Goal: Navigation & Orientation: Find specific page/section

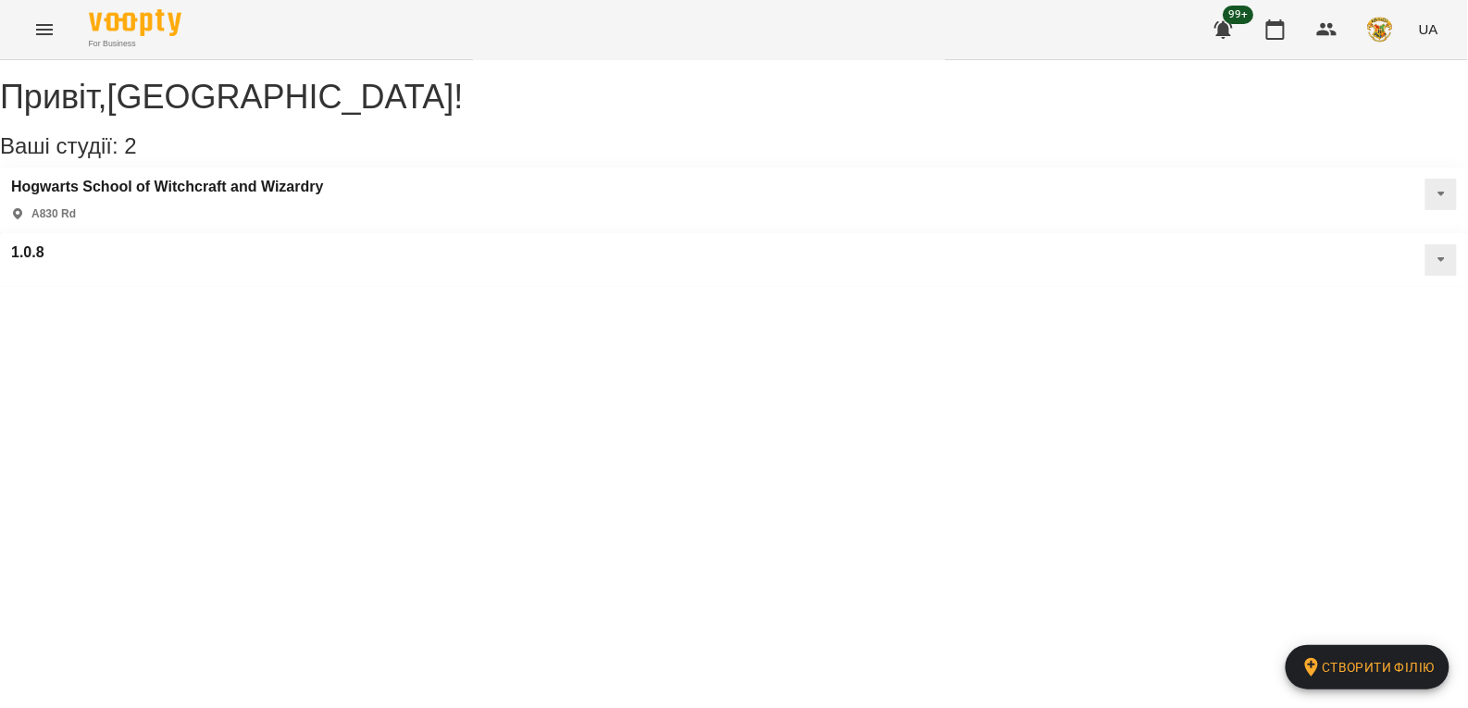
click at [40, 29] on icon "Menu" at bounding box center [44, 29] width 17 height 11
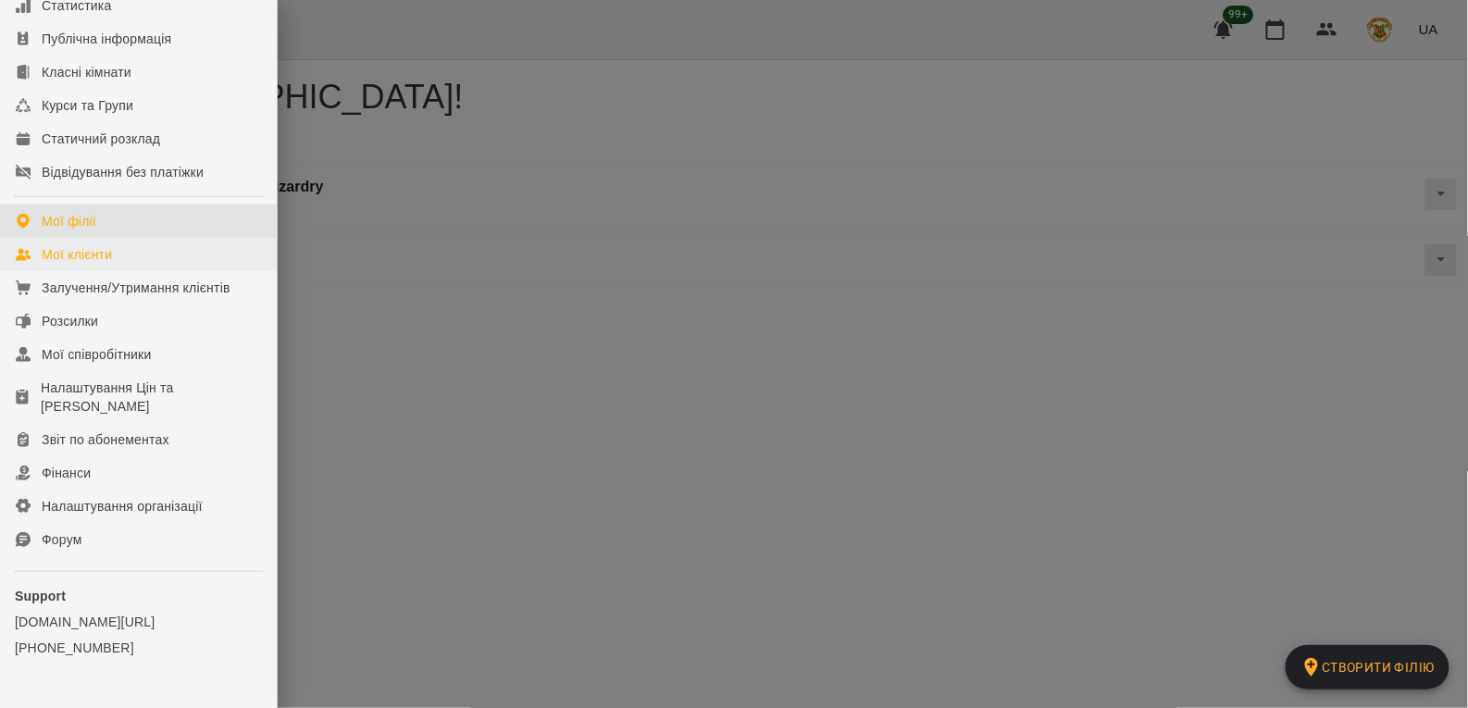
scroll to position [242, 0]
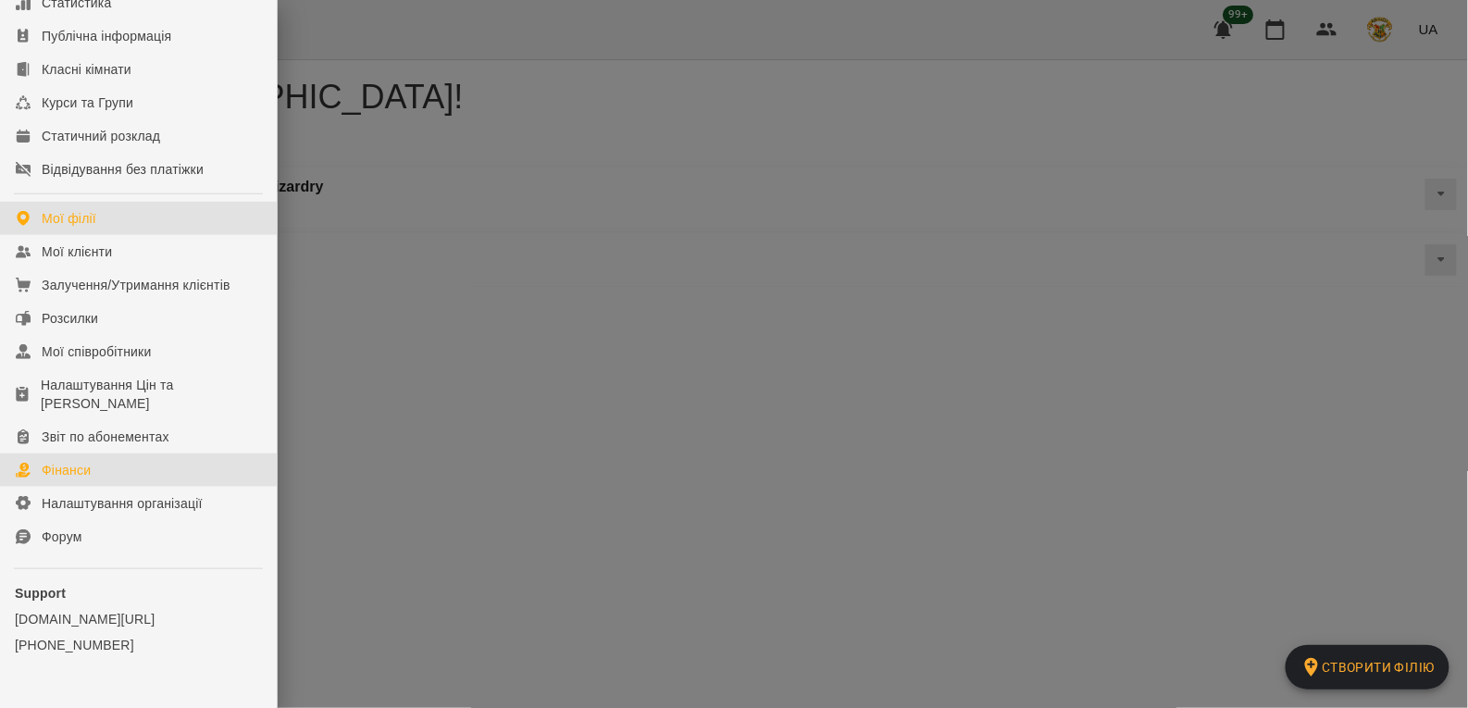
click at [97, 481] on link "Фінанси" at bounding box center [138, 469] width 277 height 33
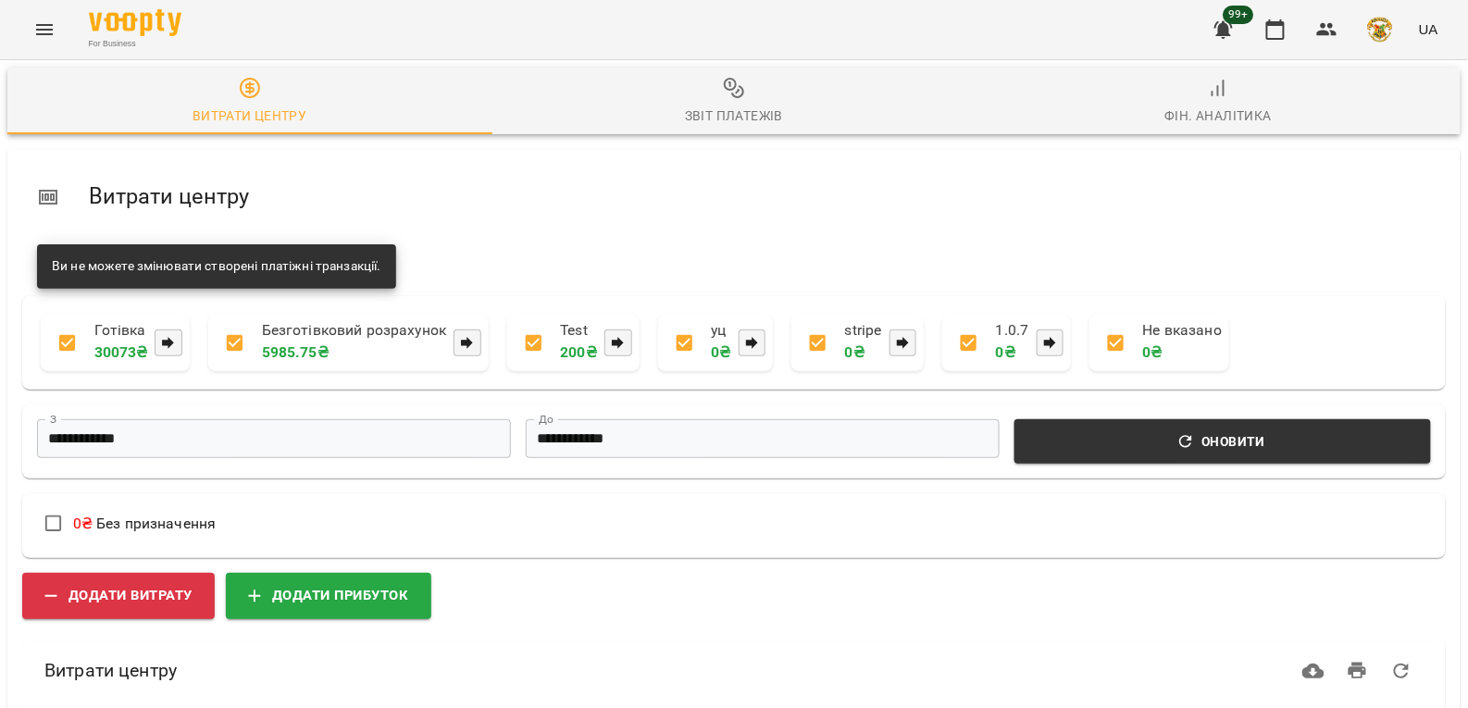
click at [386, 435] on input "**********" at bounding box center [274, 439] width 474 height 40
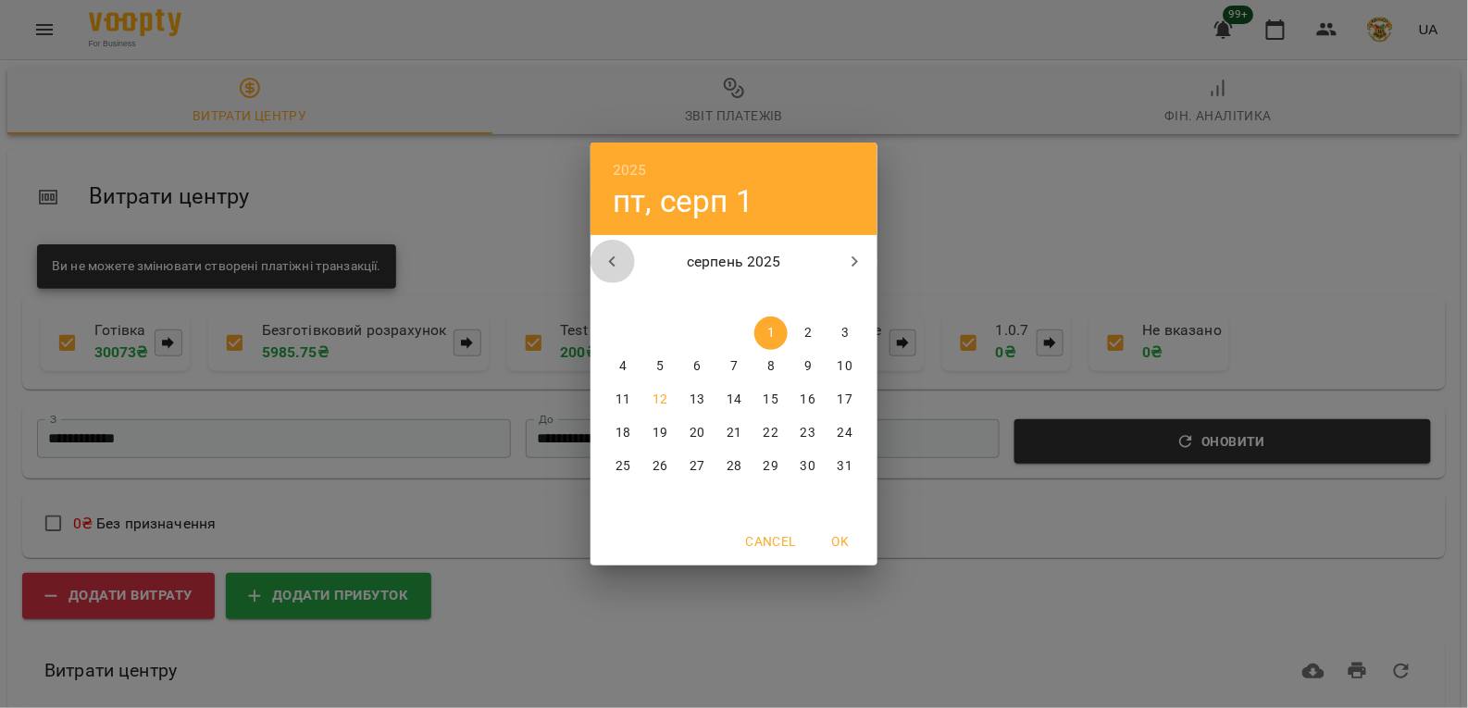
click at [613, 260] on icon "button" at bounding box center [613, 262] width 22 height 22
click at [666, 322] on button "1" at bounding box center [659, 332] width 33 height 33
type input "**********"
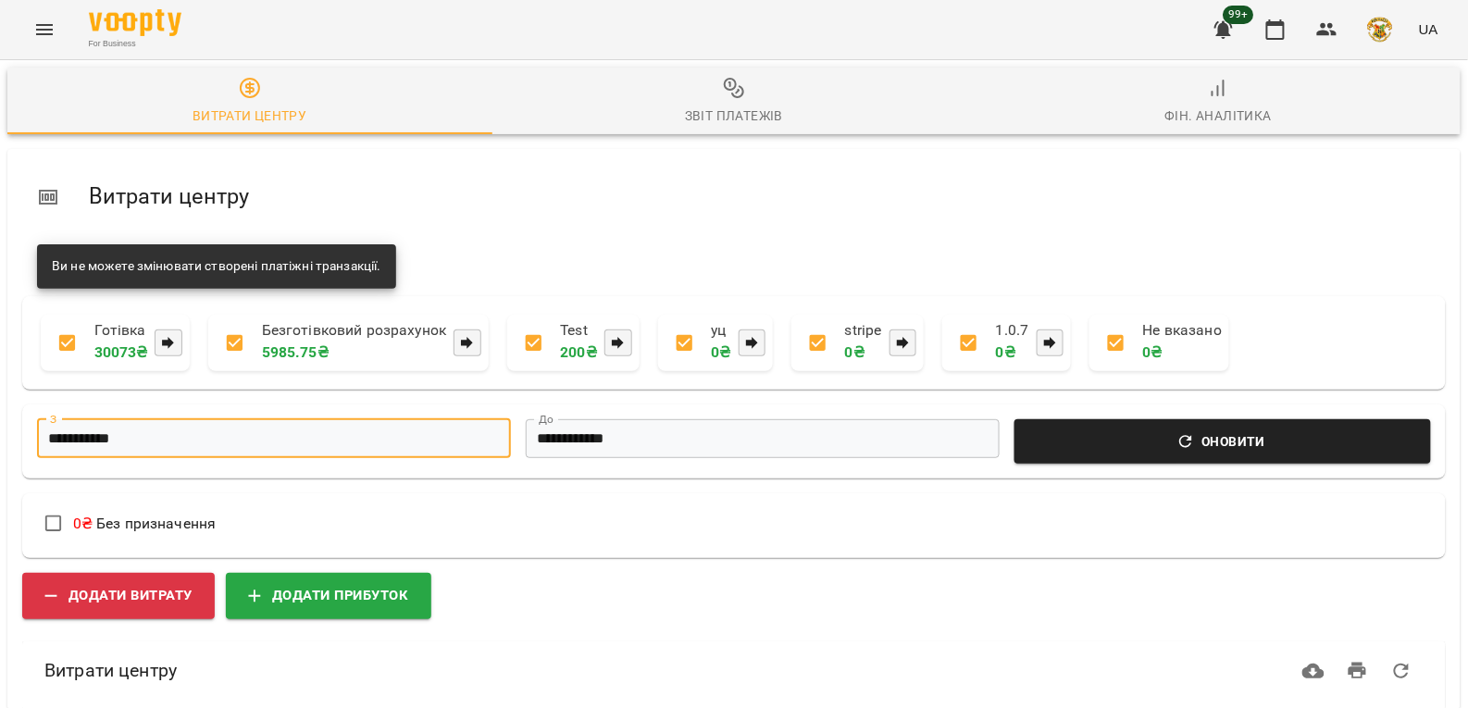
click at [1236, 449] on span "Оновити" at bounding box center [1222, 441] width 394 height 22
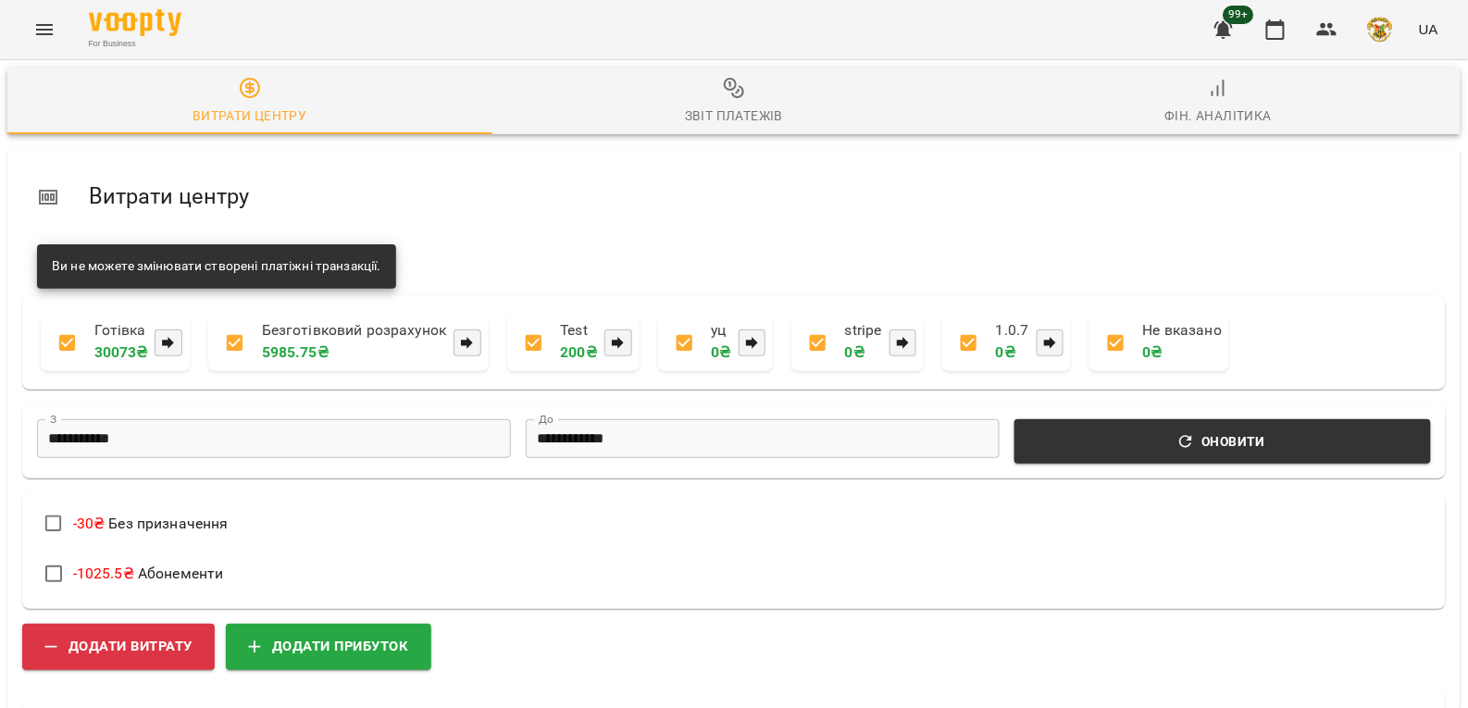
click at [715, 118] on div "Звіт платежів" at bounding box center [734, 116] width 98 height 22
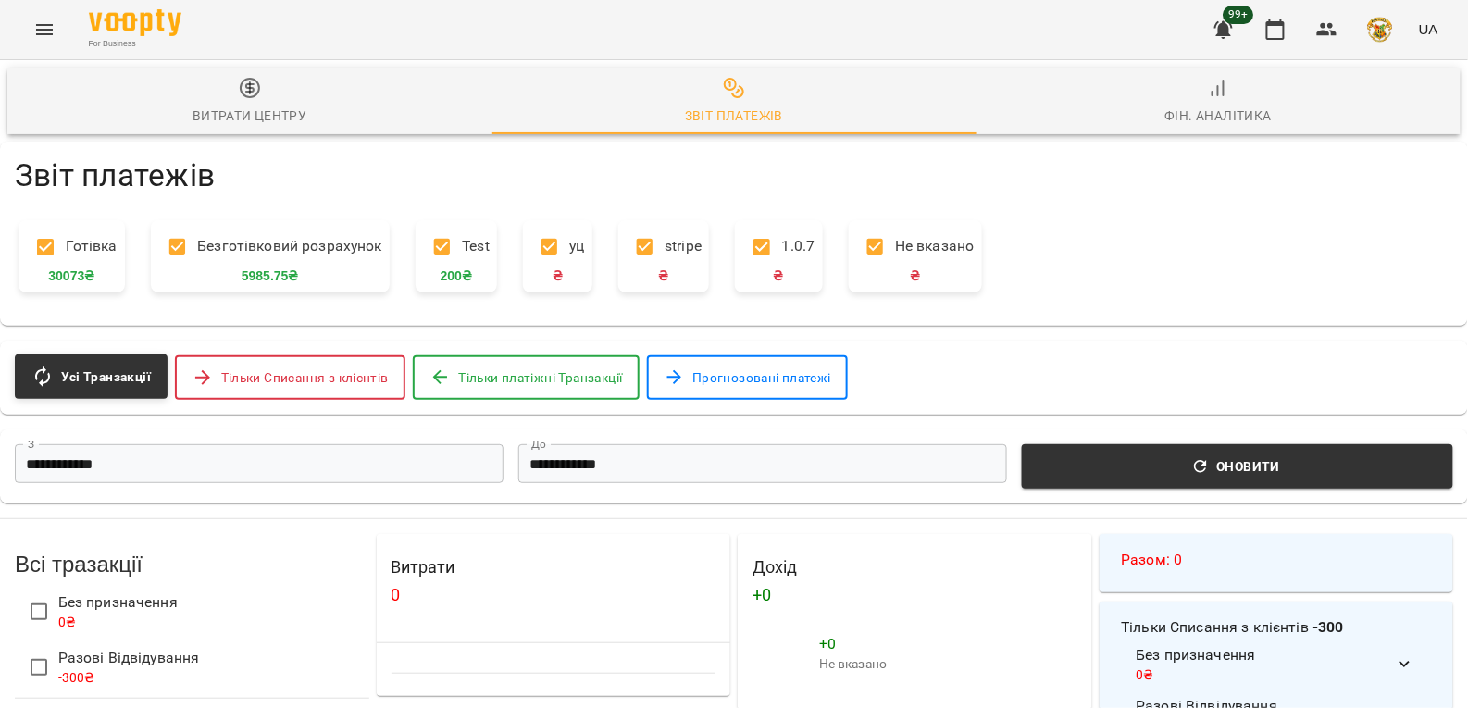
click at [1198, 109] on div "Фін. Аналітика" at bounding box center [1218, 116] width 107 height 22
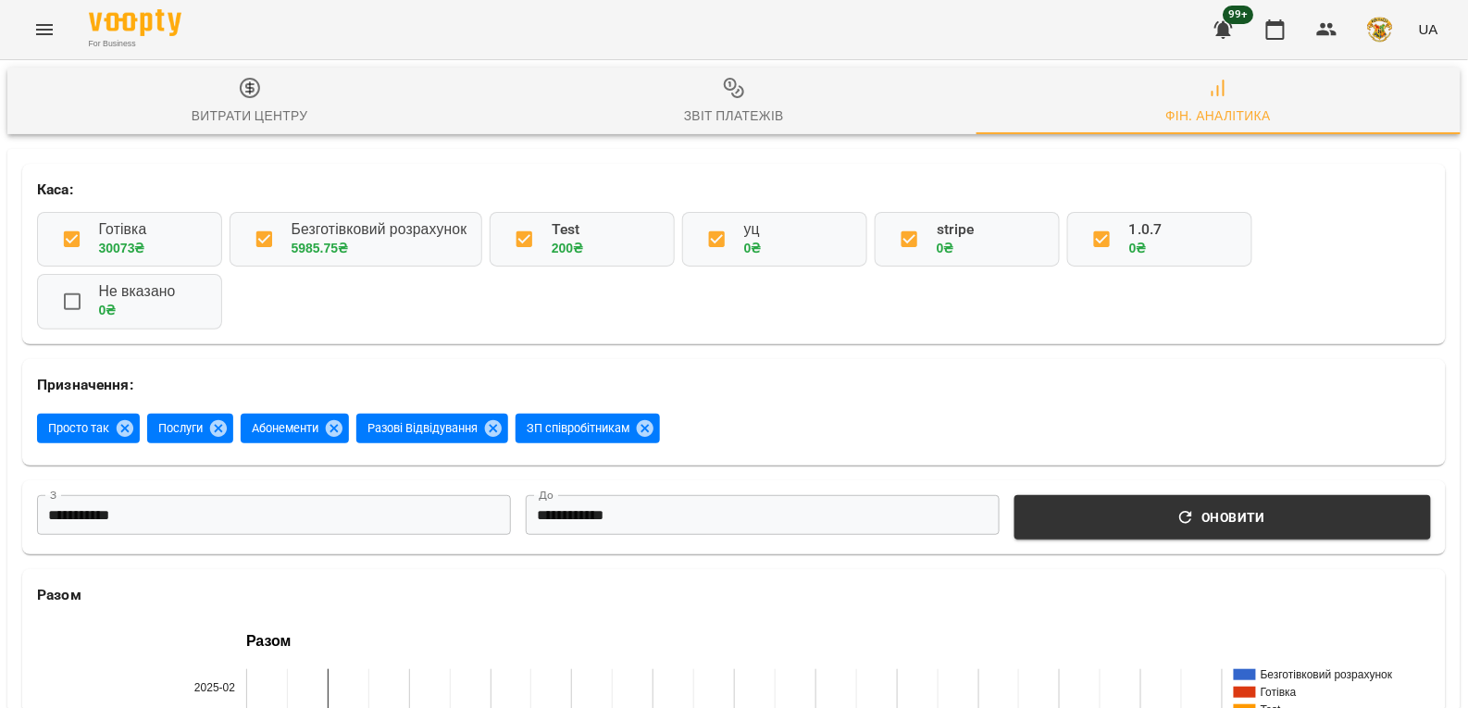
click at [43, 19] on icon "Menu" at bounding box center [44, 30] width 22 height 22
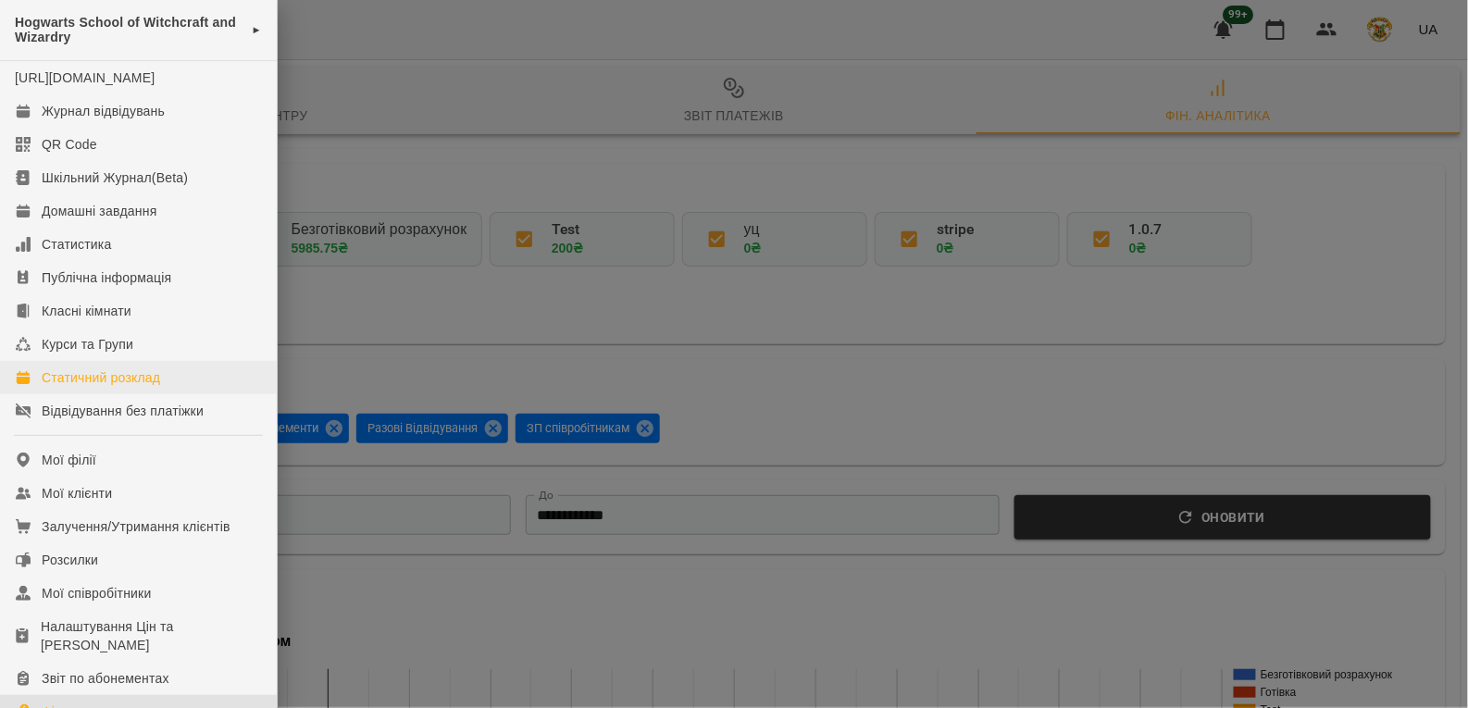
scroll to position [293, 0]
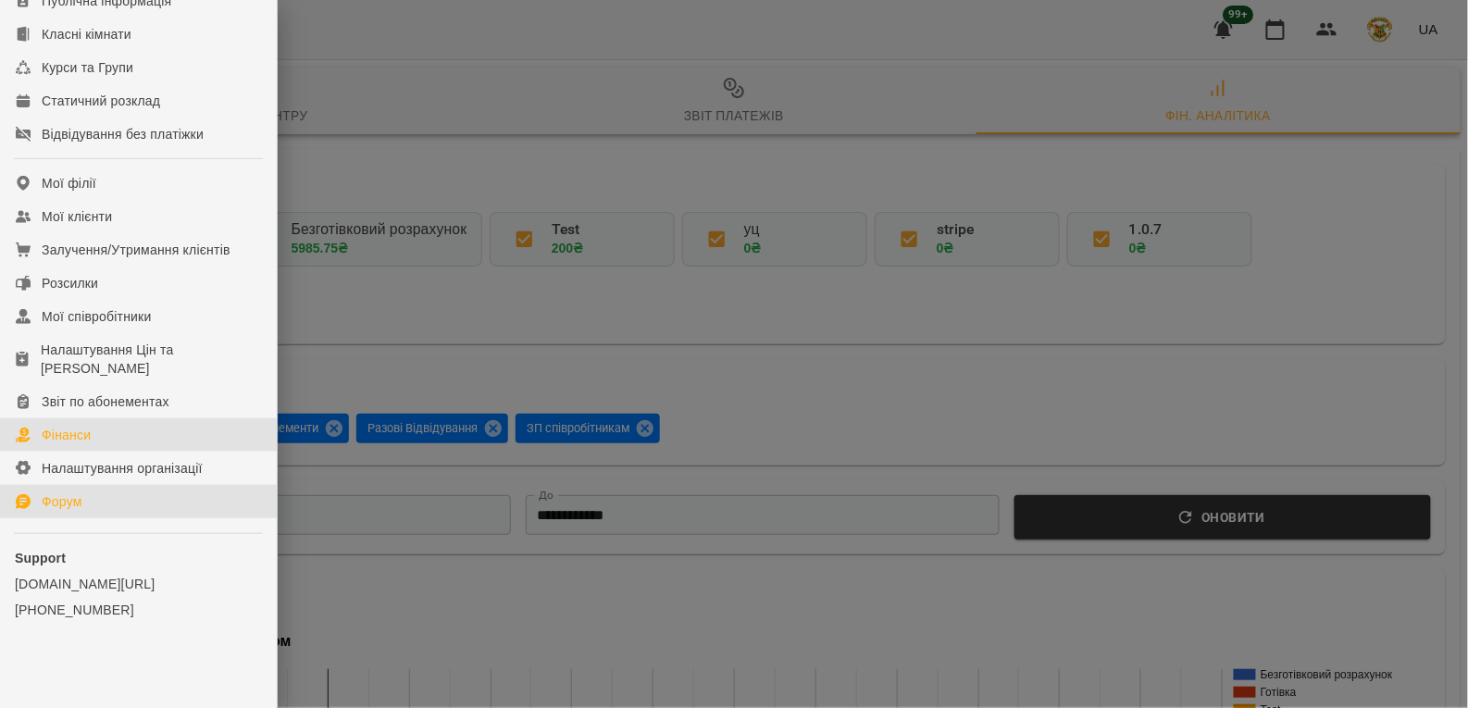
click at [72, 496] on div "Форум" at bounding box center [62, 501] width 41 height 19
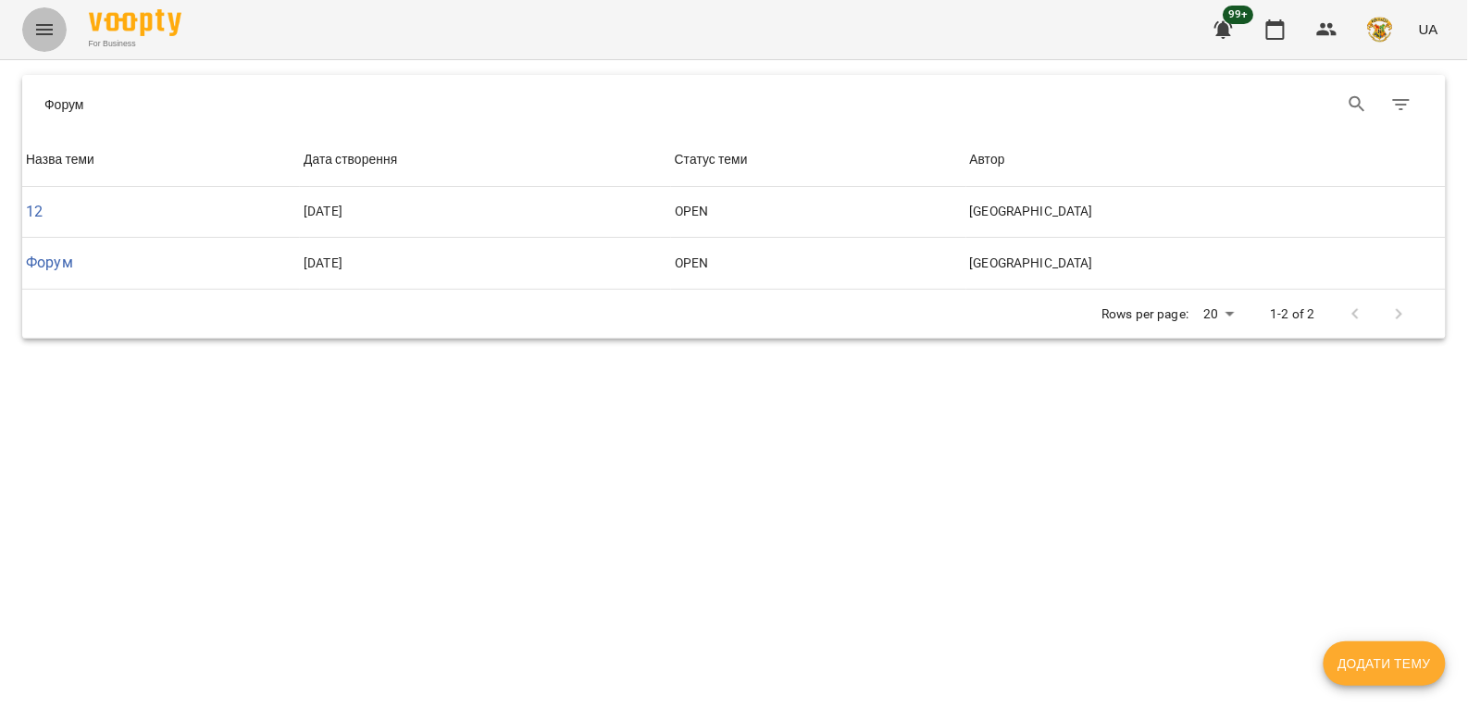
click at [42, 28] on icon "Menu" at bounding box center [44, 30] width 22 height 22
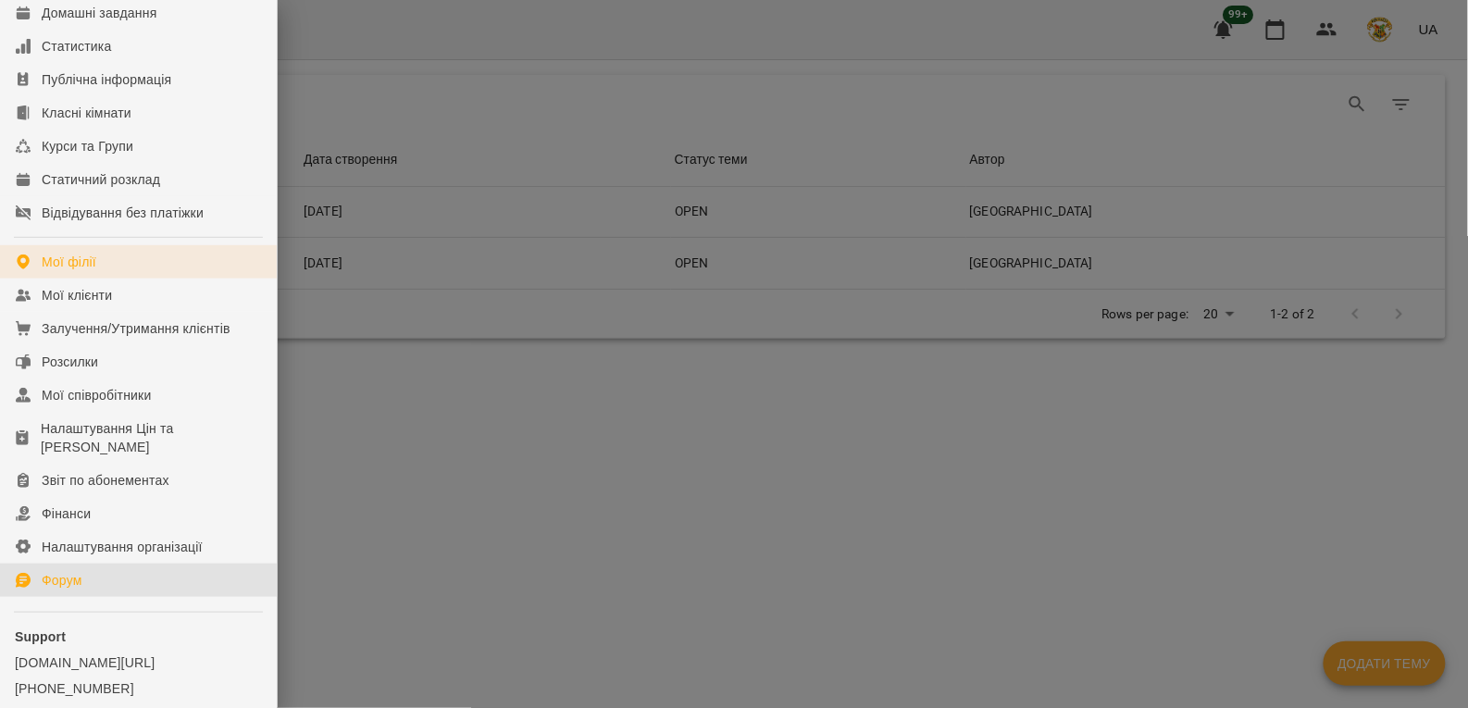
scroll to position [293, 0]
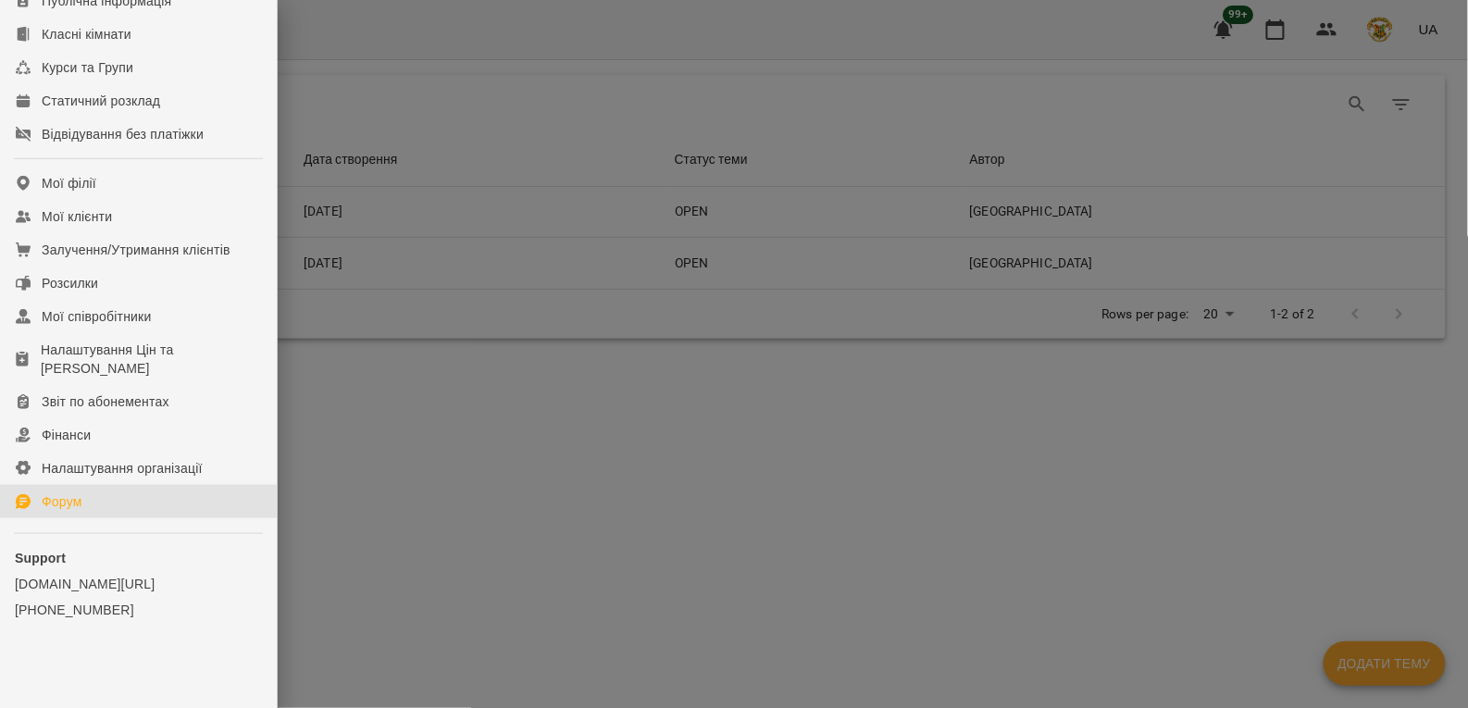
click at [476, 519] on div at bounding box center [734, 354] width 1468 height 708
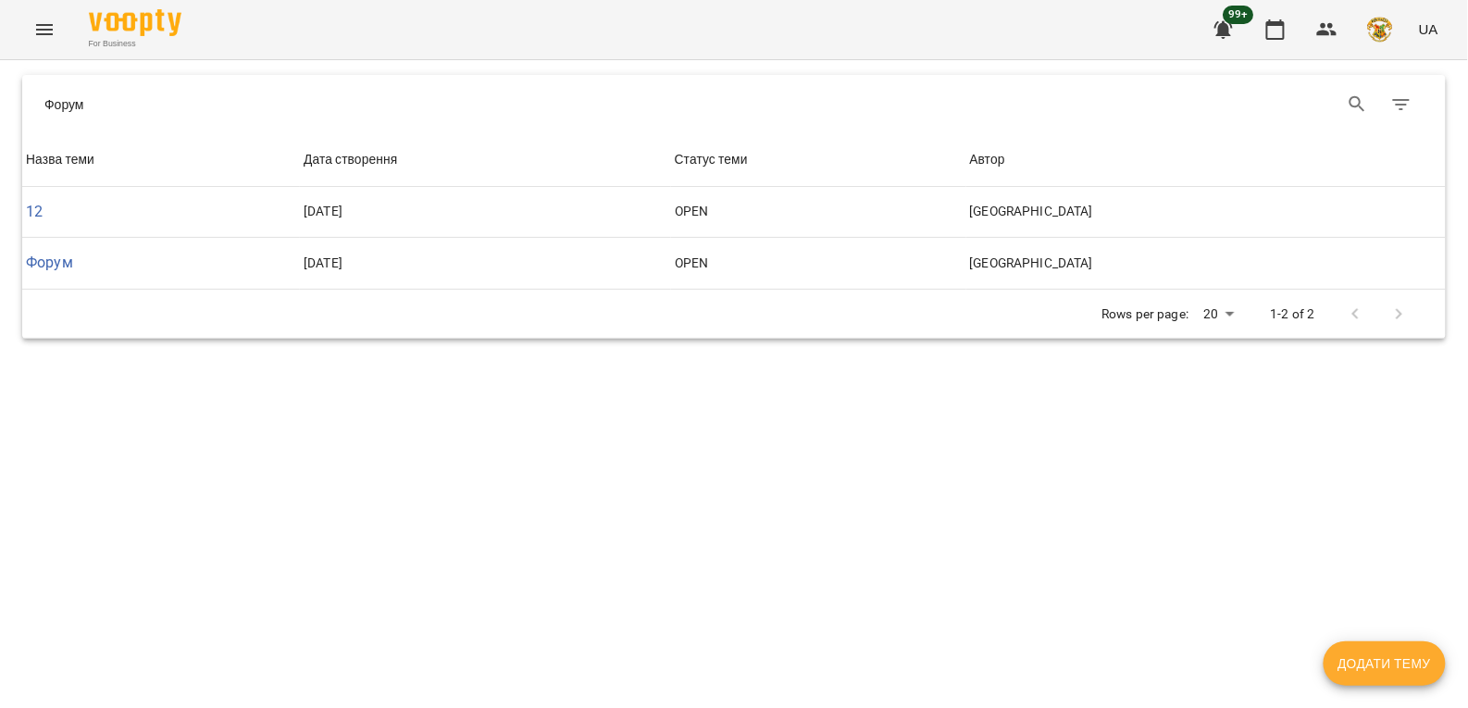
click at [43, 21] on icon "Menu" at bounding box center [44, 30] width 22 height 22
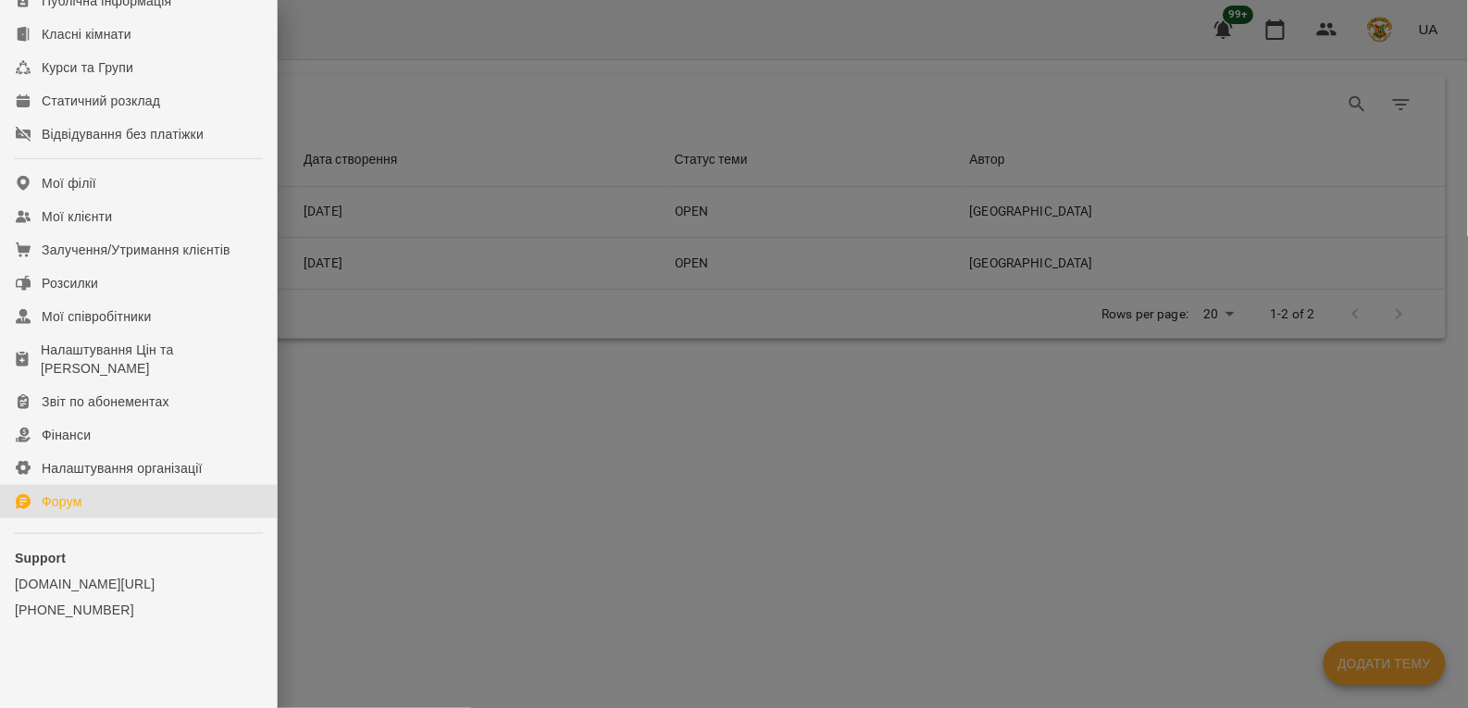
click at [105, 505] on link "Форум" at bounding box center [138, 501] width 277 height 33
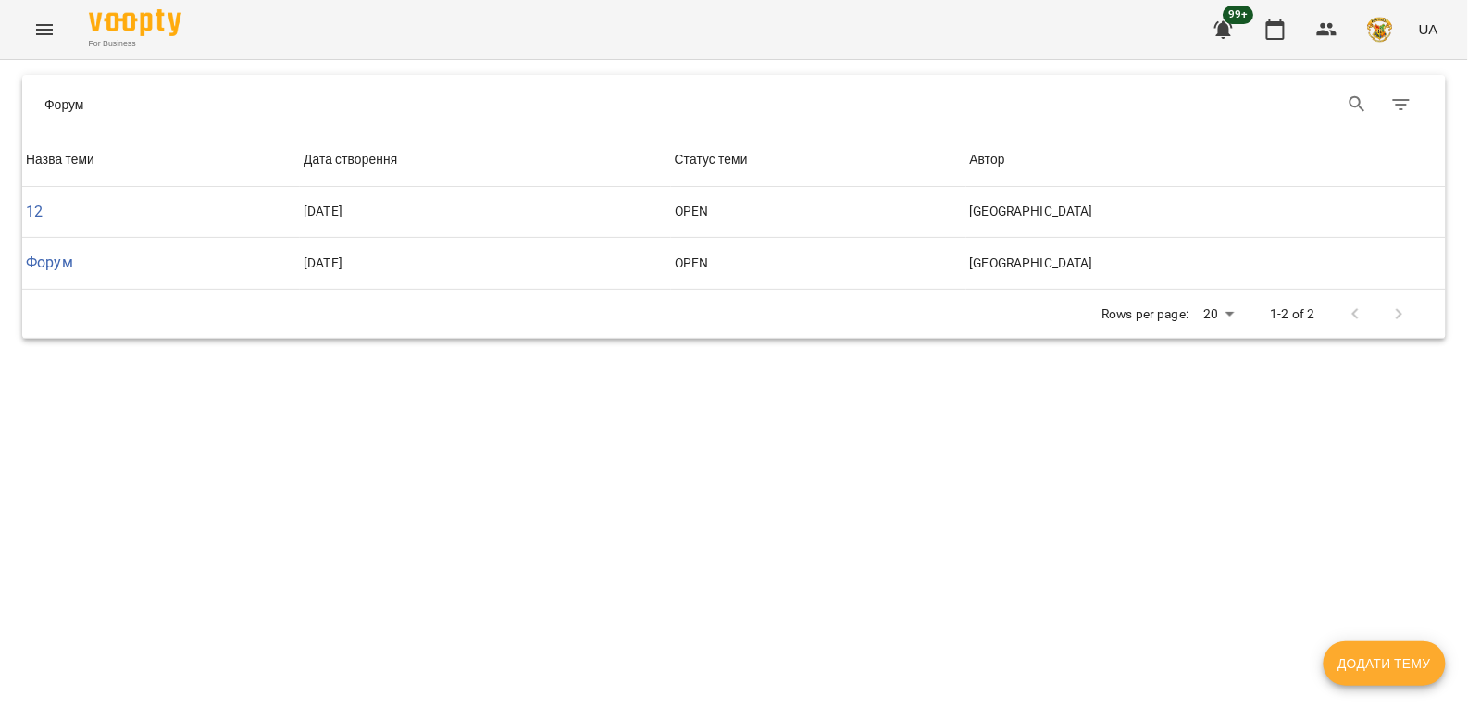
click at [43, 32] on icon "Menu" at bounding box center [44, 30] width 22 height 22
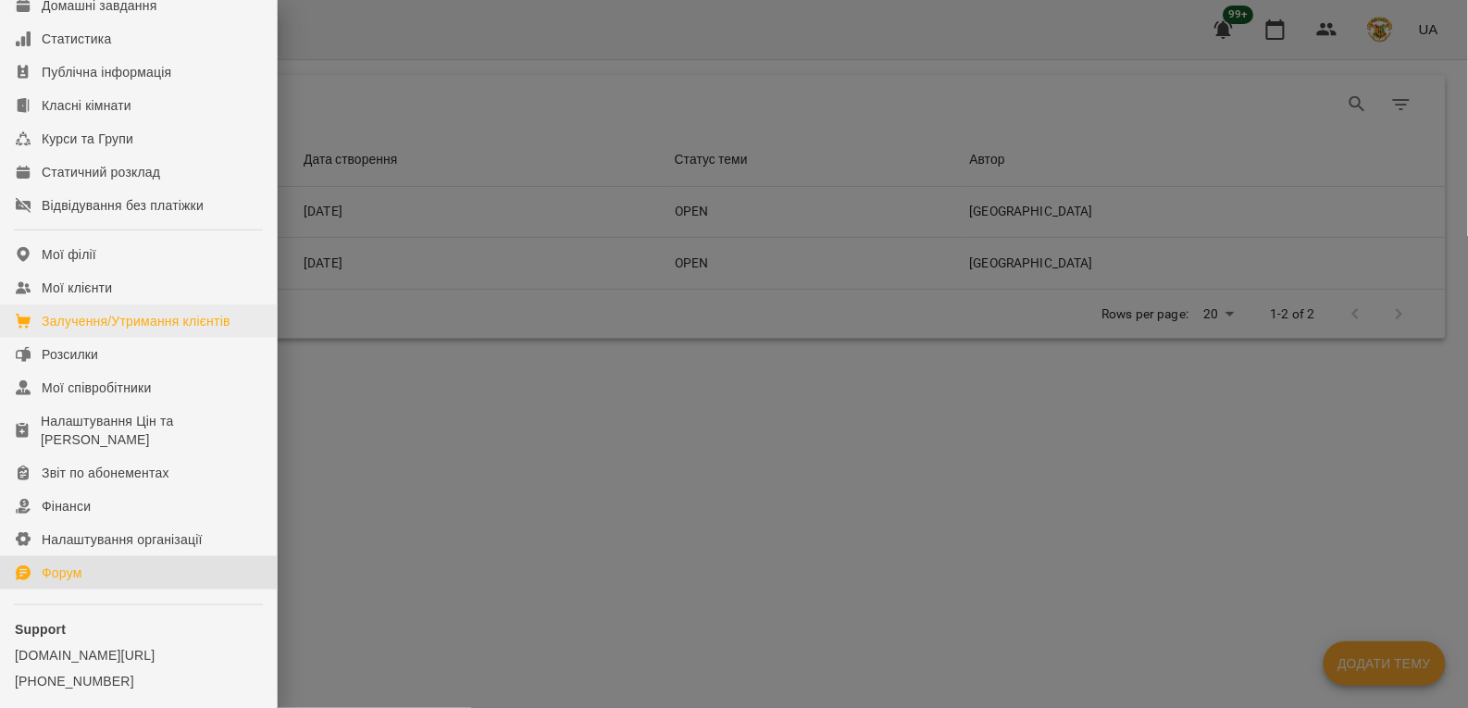
scroll to position [225, 0]
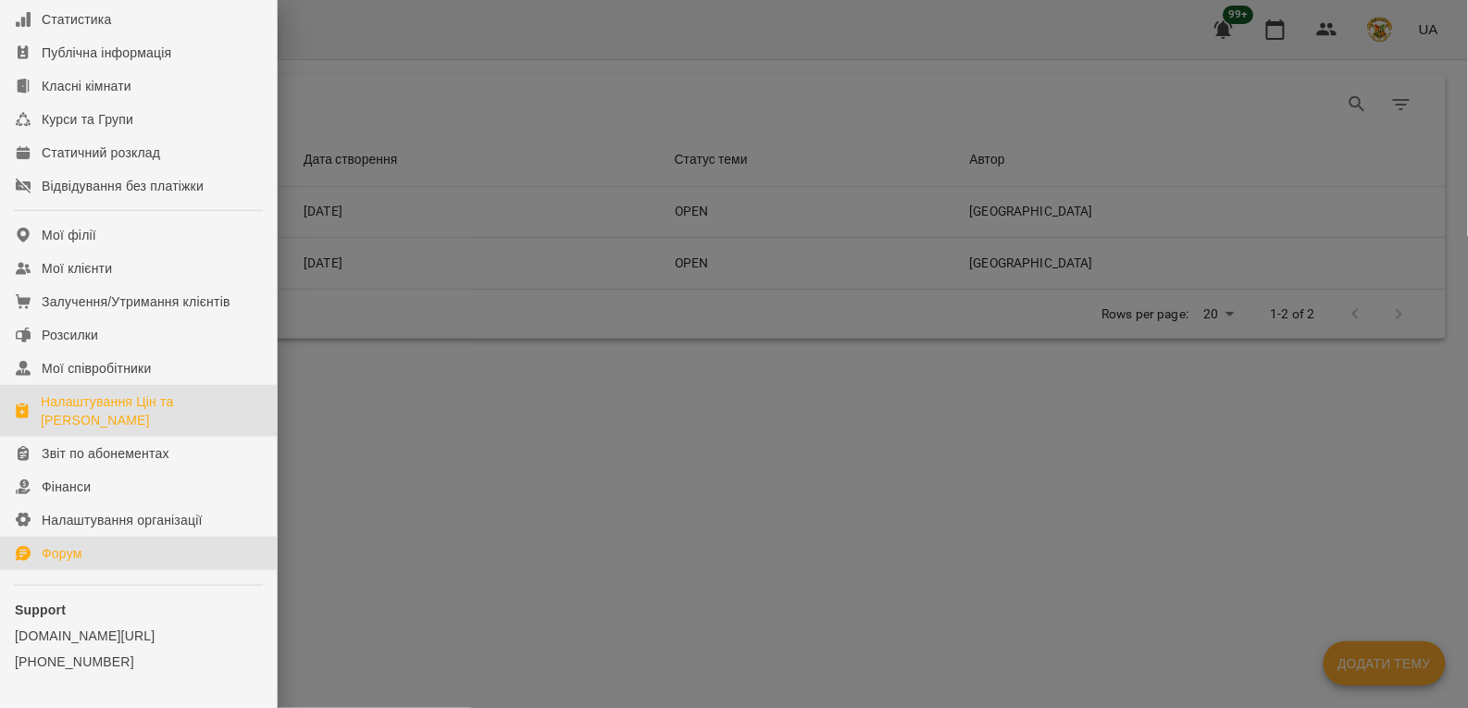
click at [133, 428] on div "Налаштування Цін та [PERSON_NAME]" at bounding box center [151, 410] width 221 height 37
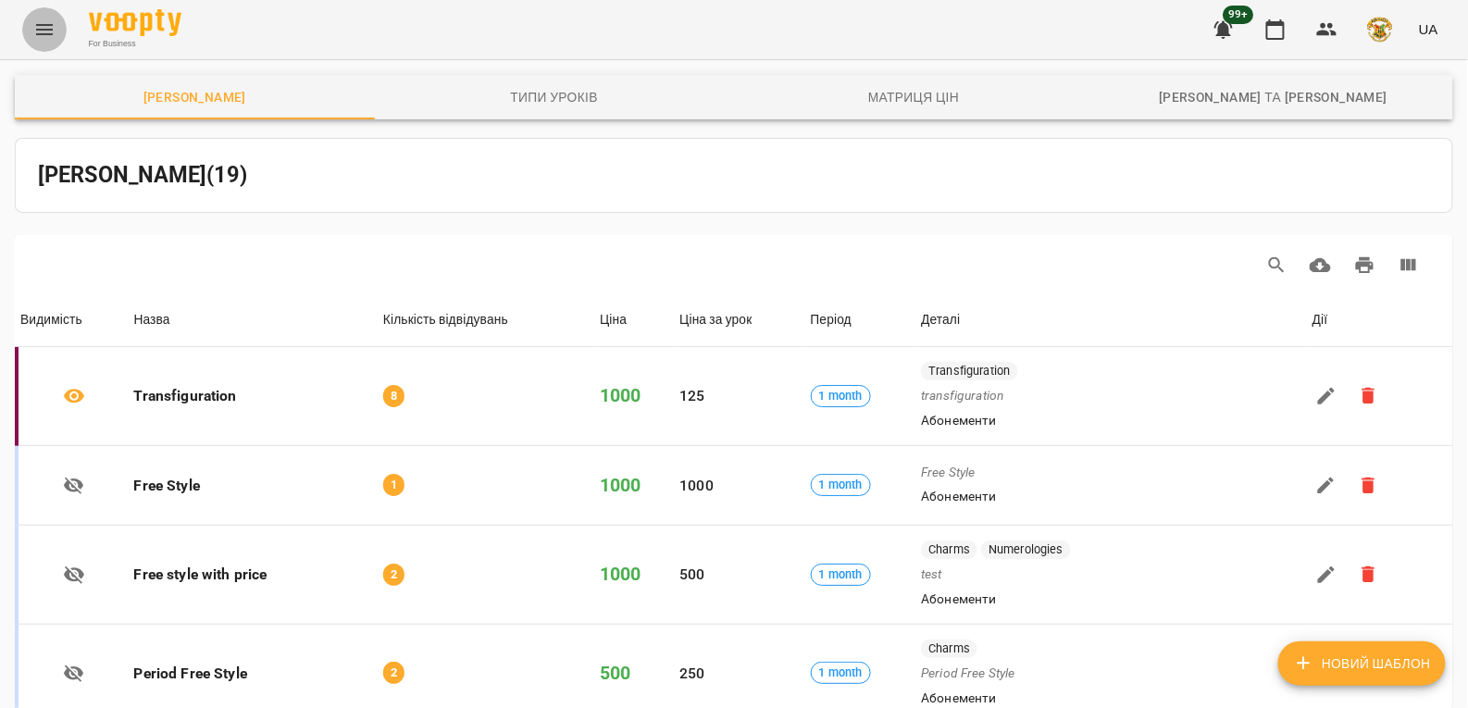
click at [46, 16] on button "Menu" at bounding box center [44, 29] width 44 height 44
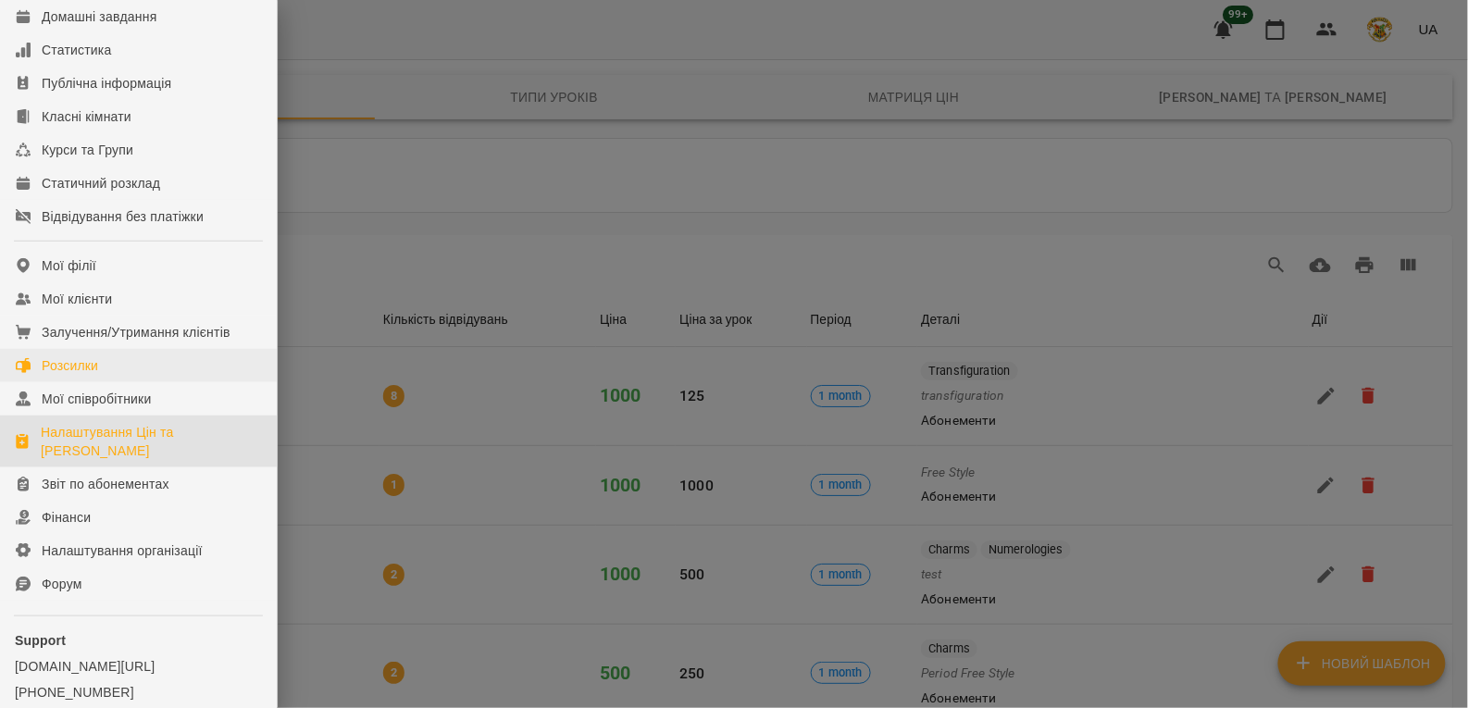
scroll to position [215, 0]
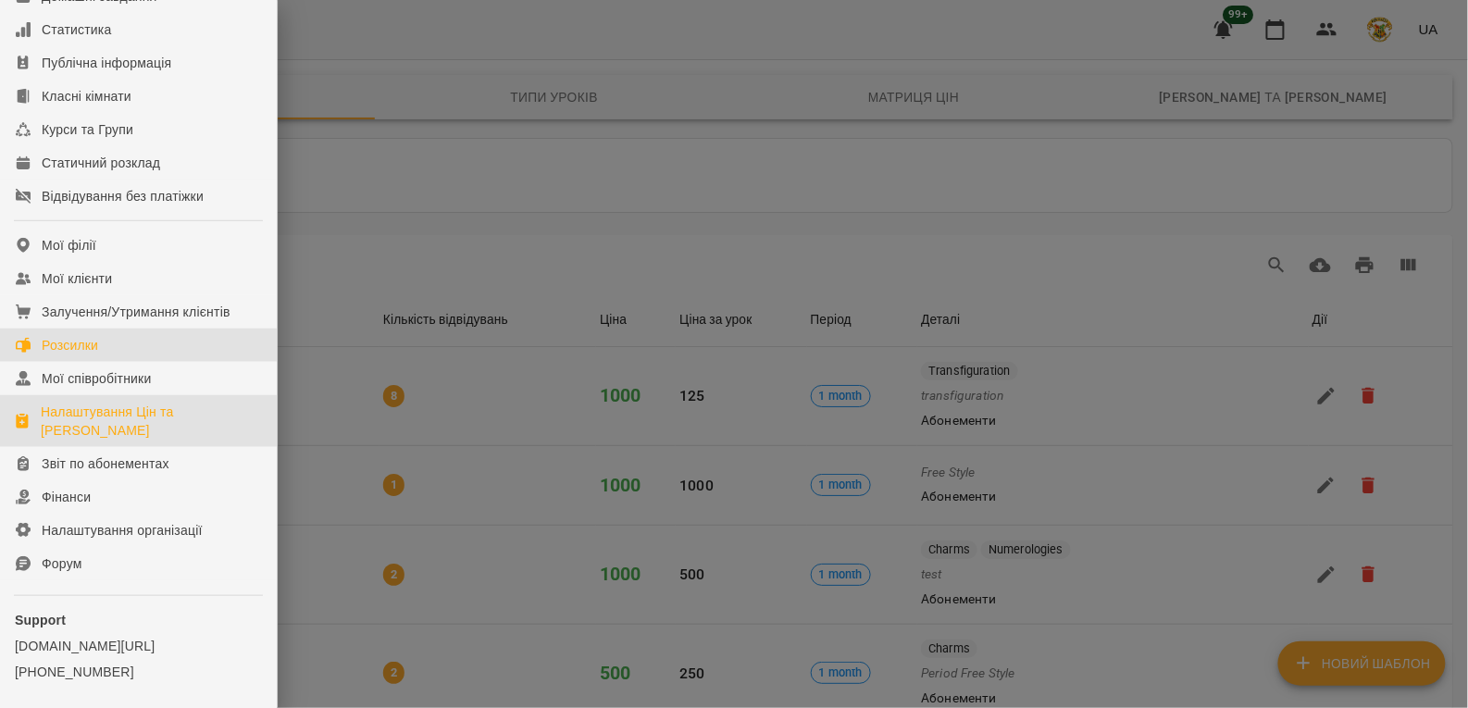
click at [93, 354] on div "Розсилки" at bounding box center [70, 345] width 56 height 19
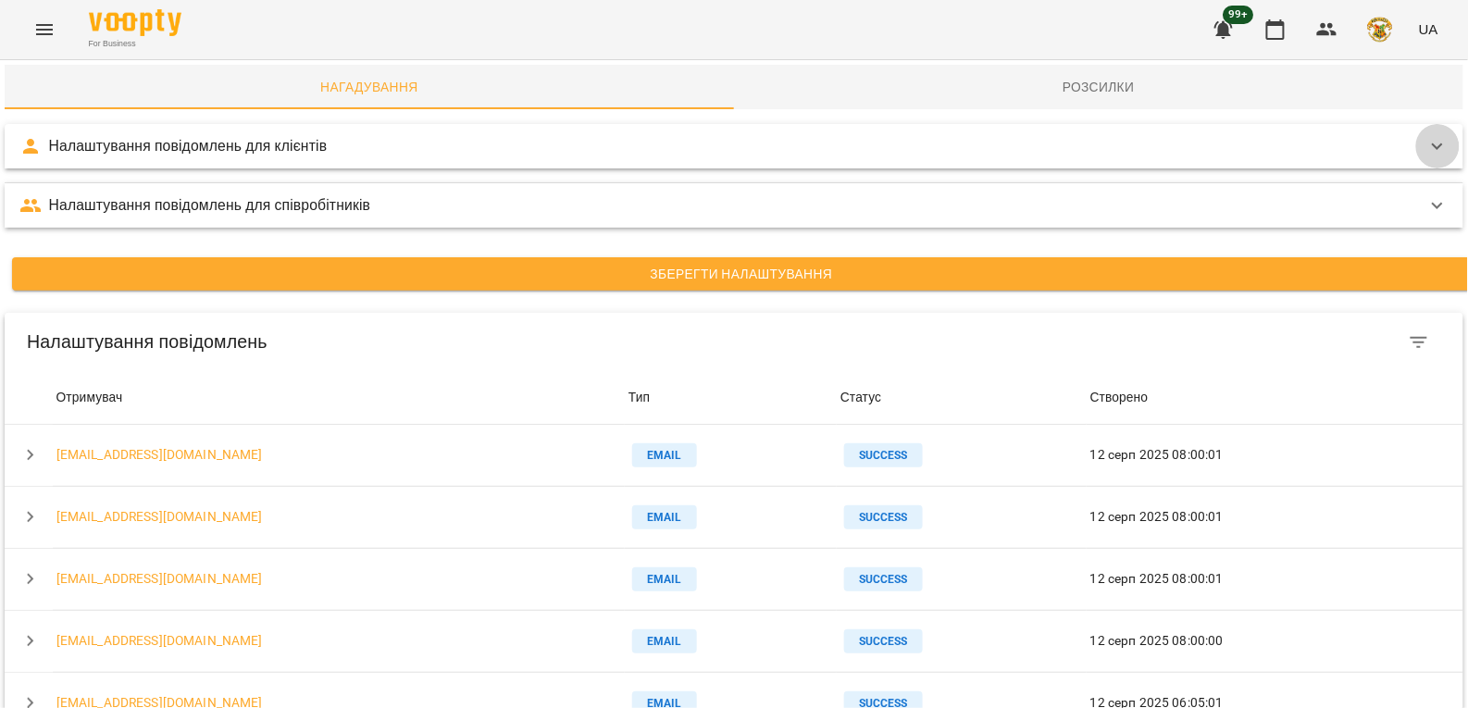
click at [1439, 148] on icon at bounding box center [1437, 146] width 22 height 22
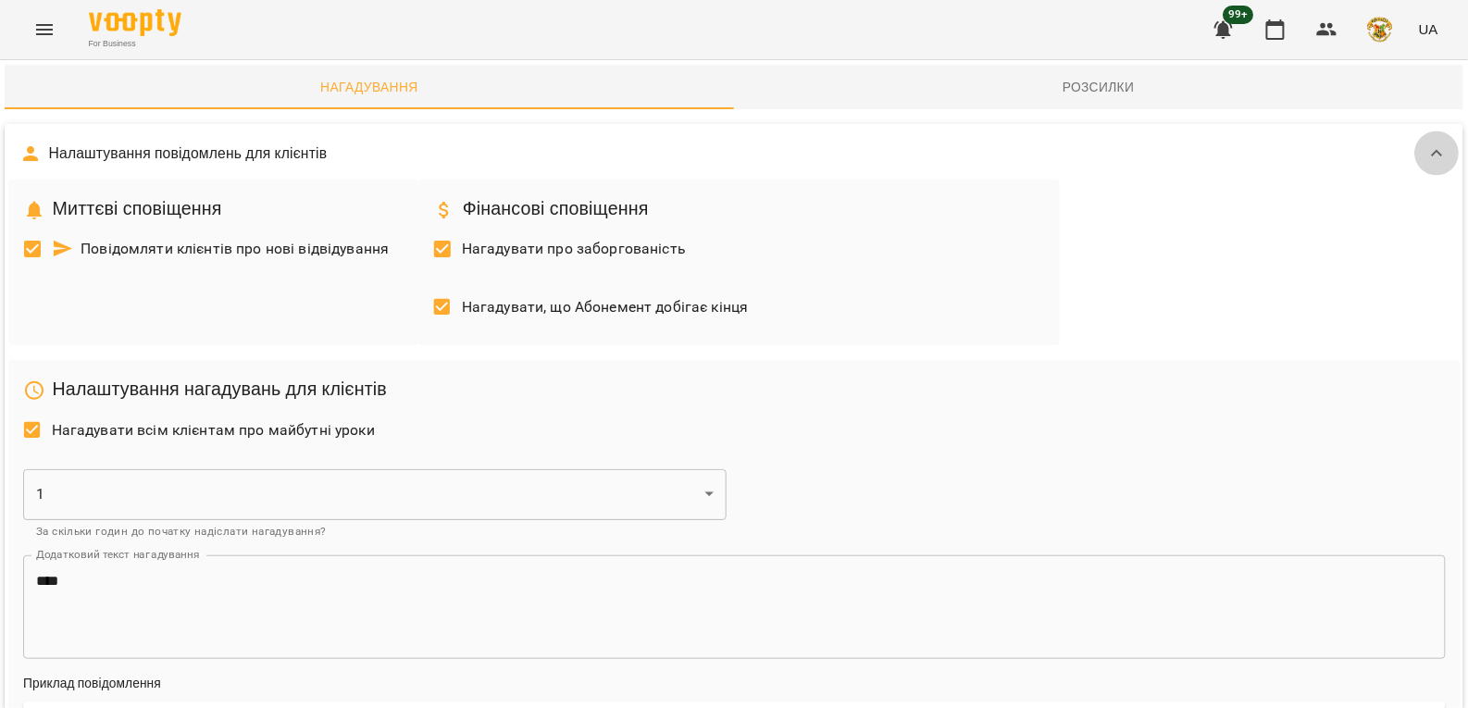
click at [1440, 156] on icon at bounding box center [1437, 154] width 22 height 22
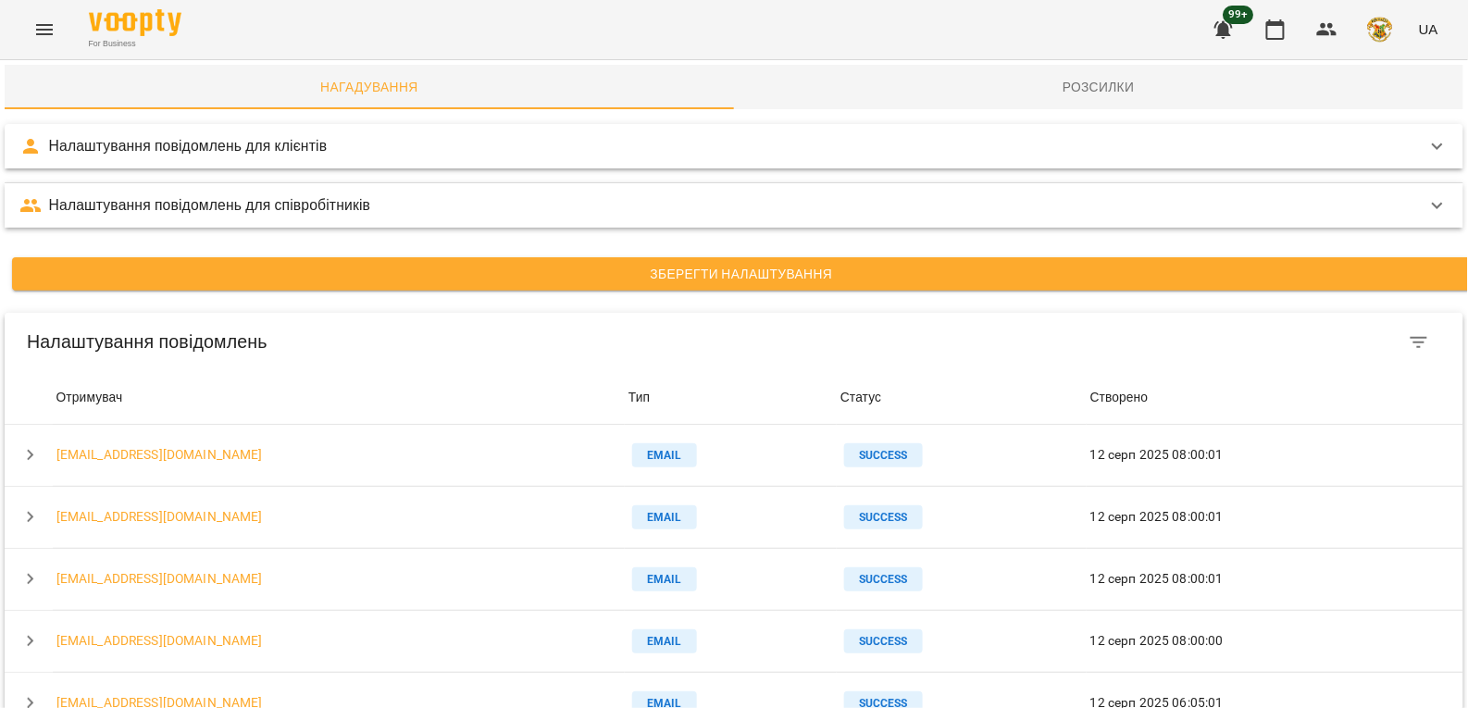
click at [1011, 196] on div "Налаштування повідомлень для співробітників" at bounding box center [717, 205] width 1396 height 22
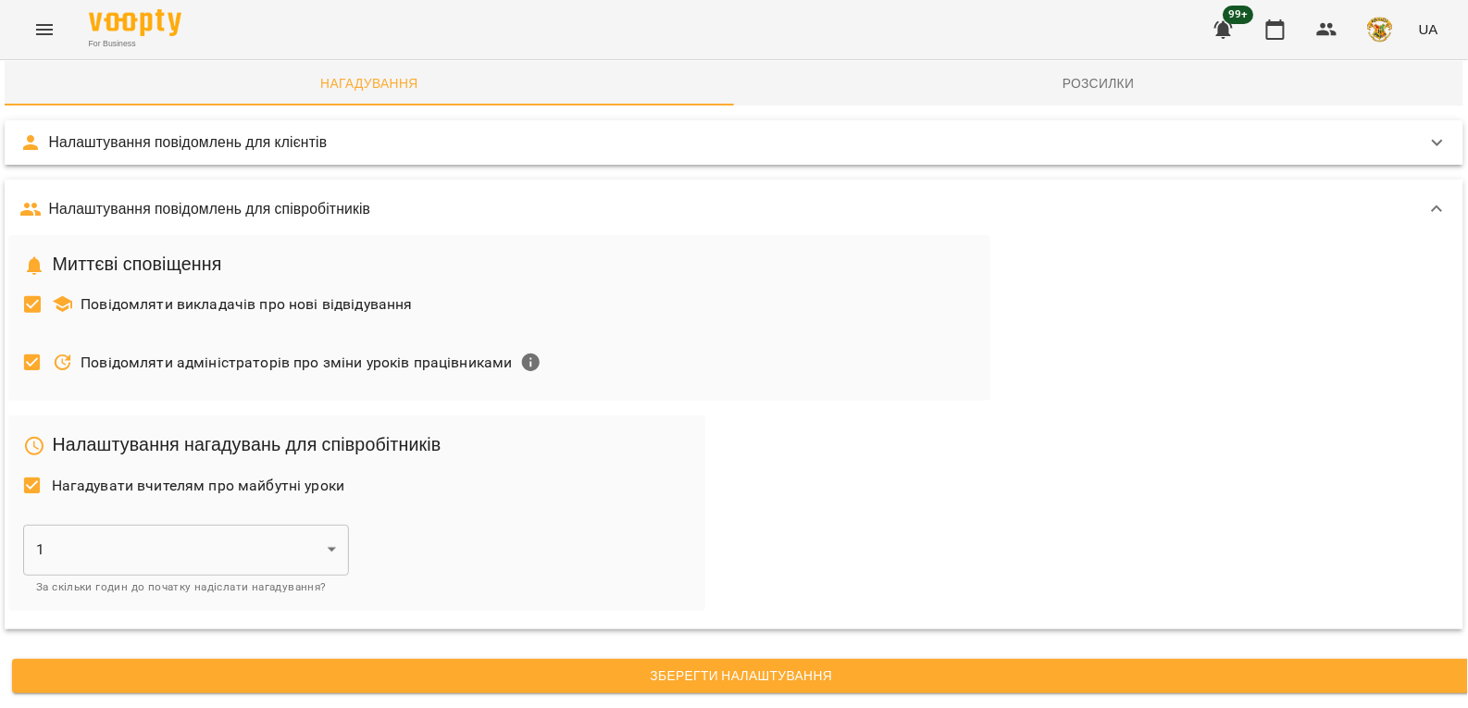
scroll to position [94, 0]
